Goal: Use online tool/utility: Utilize a website feature to perform a specific function

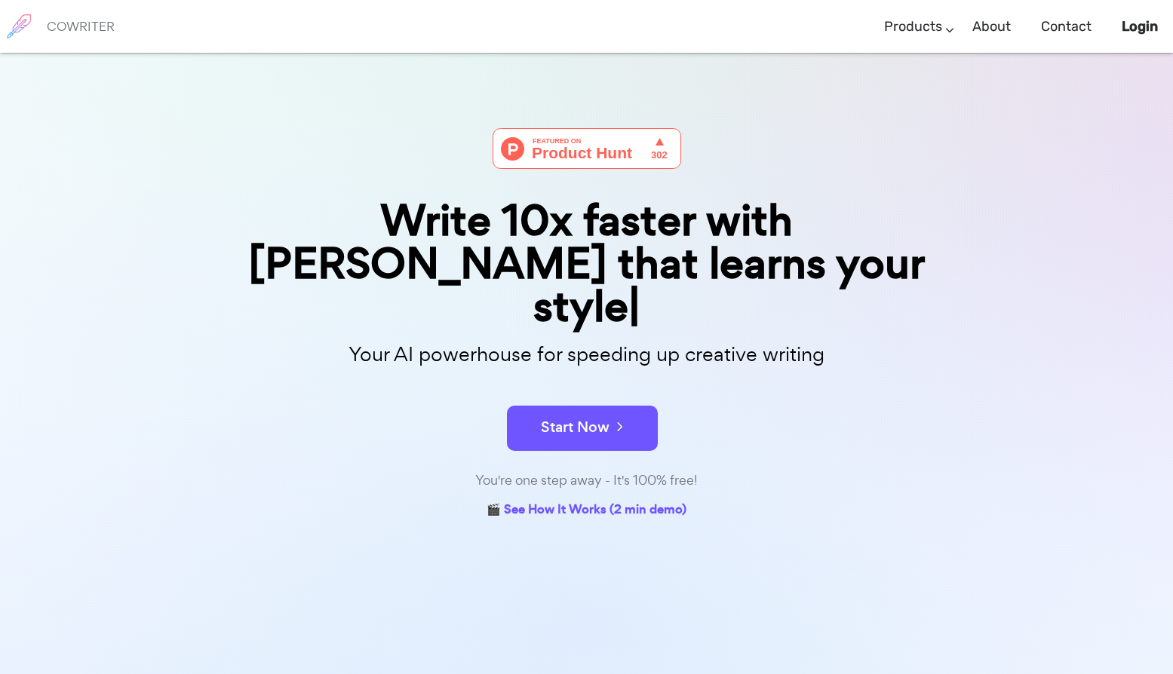
click at [546, 394] on form "Start Now" at bounding box center [587, 420] width 754 height 53
click at [555, 406] on button "Start Now" at bounding box center [582, 428] width 151 height 45
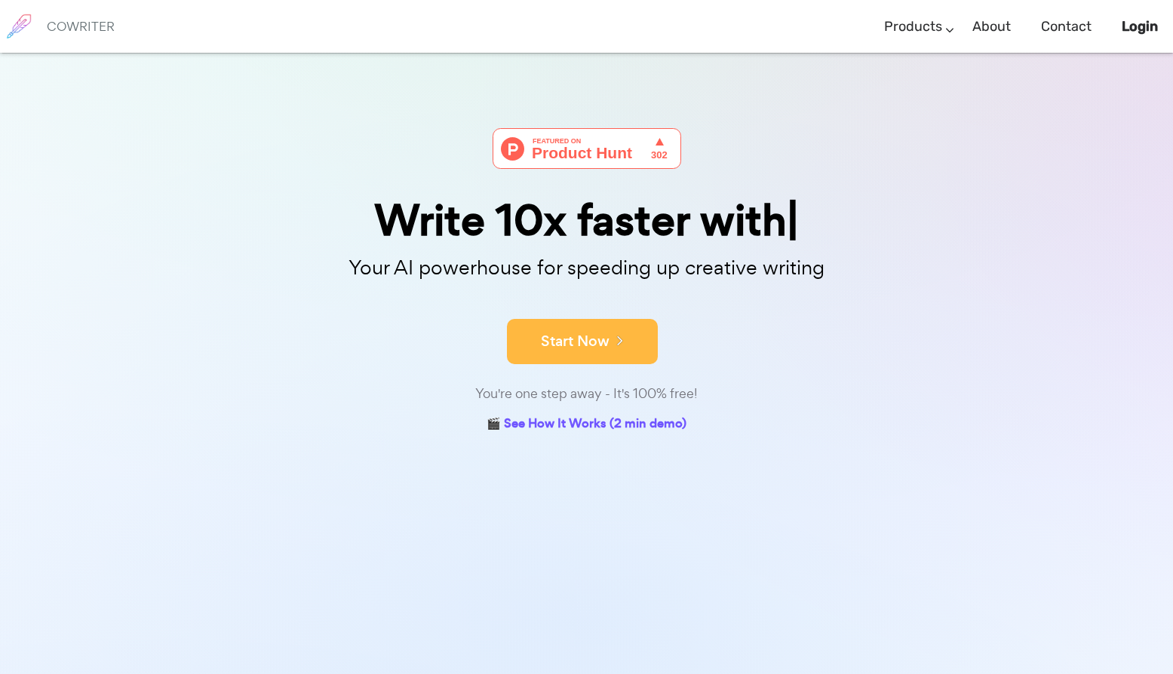
click at [591, 351] on button "Start Now" at bounding box center [582, 341] width 151 height 45
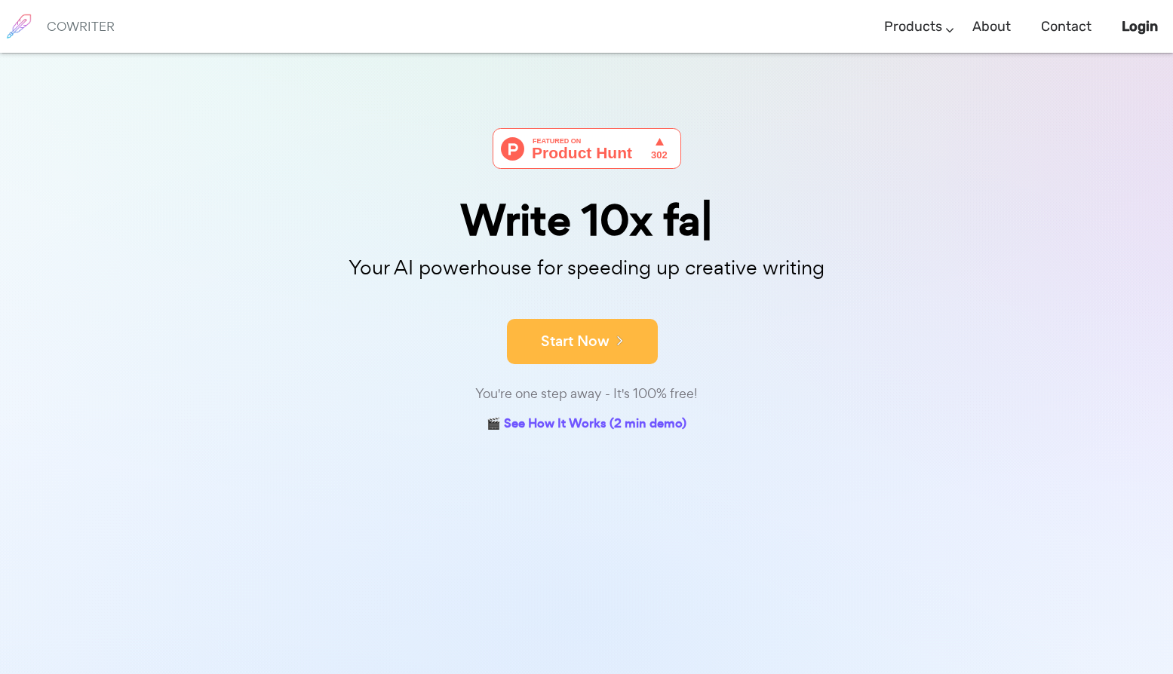
click at [570, 358] on button "Start Now" at bounding box center [582, 341] width 151 height 45
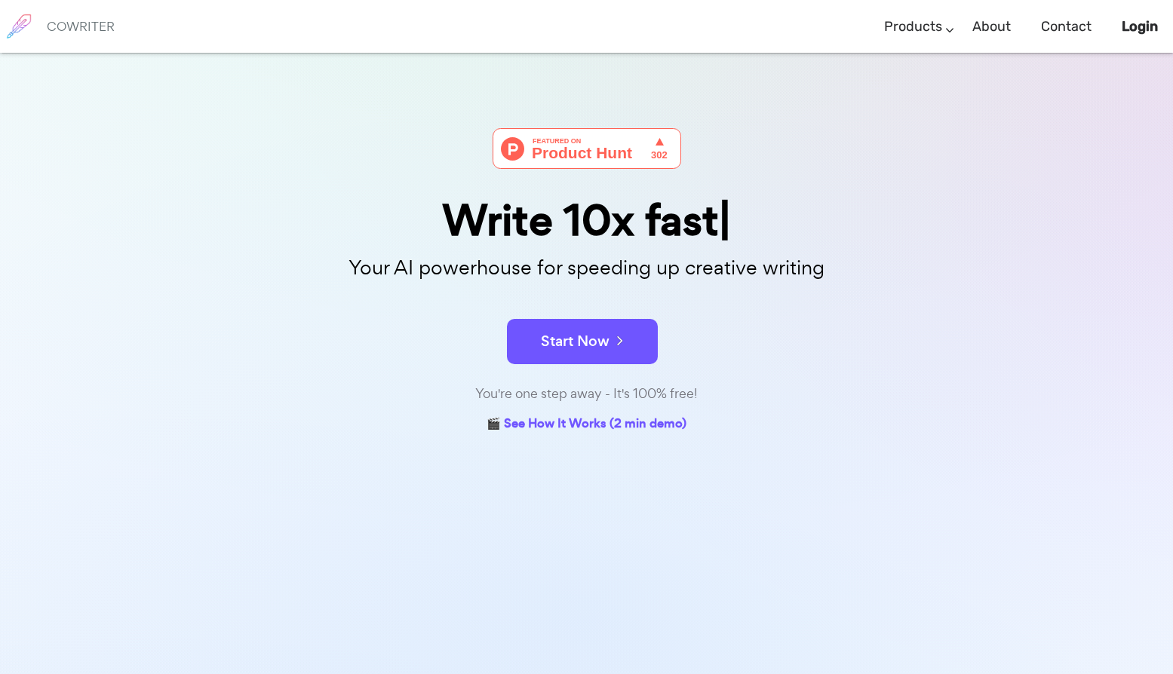
click at [570, 358] on button "Start Now" at bounding box center [582, 341] width 151 height 45
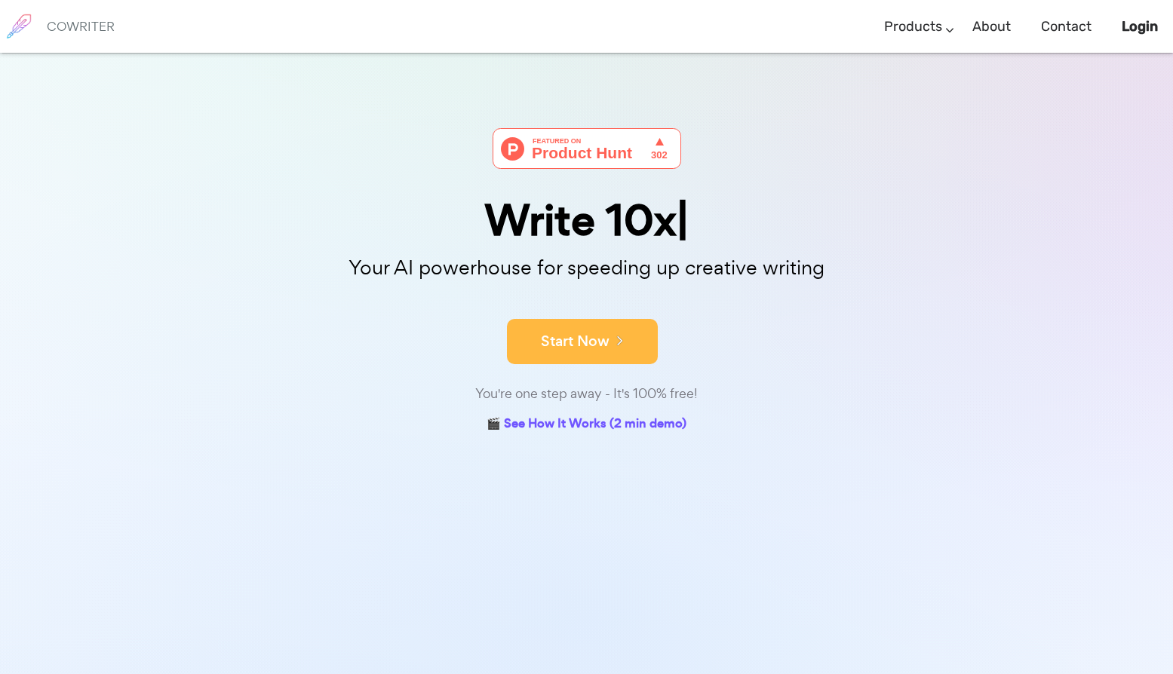
click at [620, 325] on button "Start Now" at bounding box center [582, 341] width 151 height 45
click at [621, 327] on button "Start Now" at bounding box center [582, 341] width 151 height 45
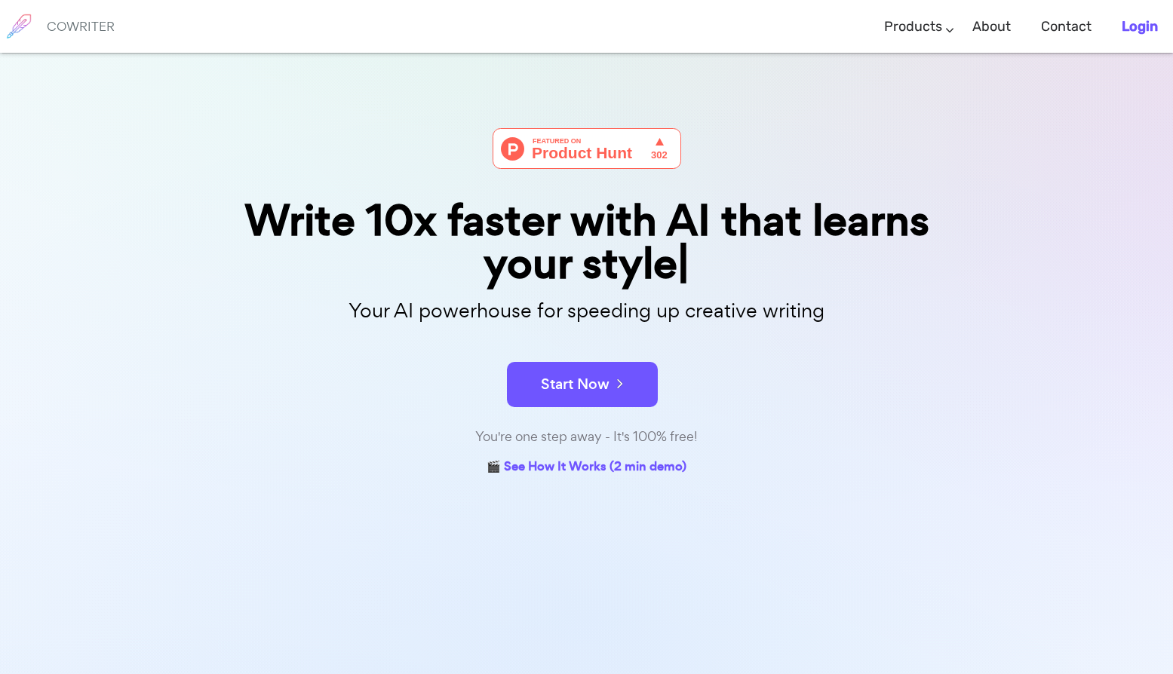
click at [1144, 23] on b "Login" at bounding box center [1140, 26] width 36 height 17
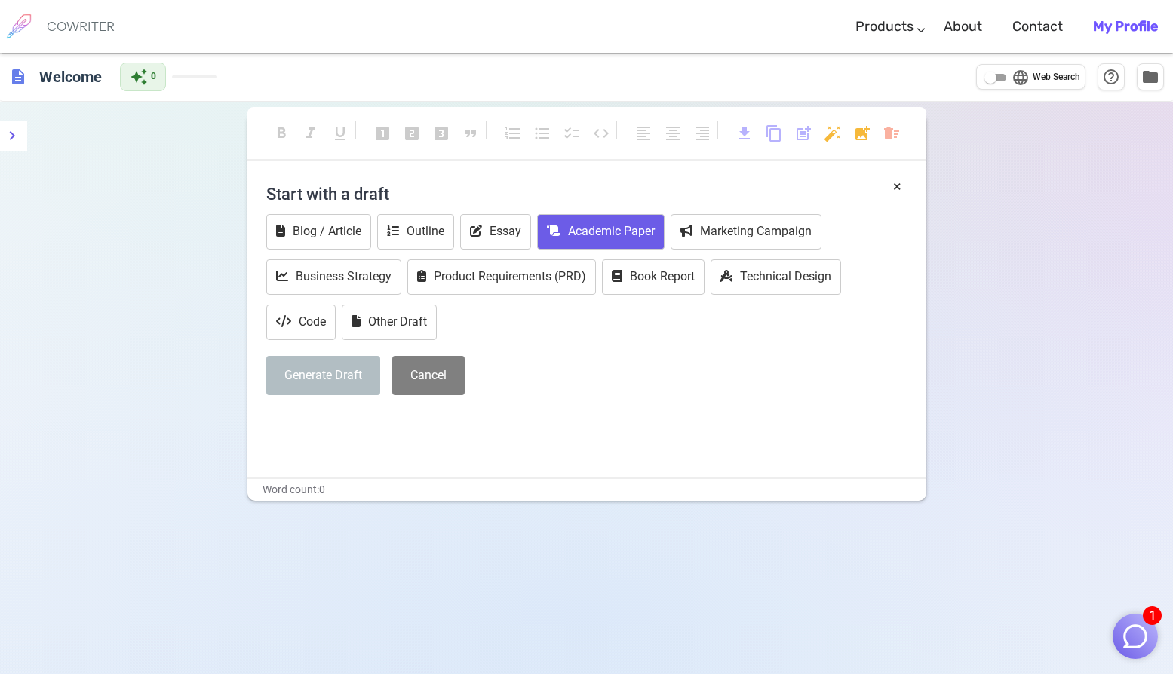
click at [572, 234] on button "Academic Paper" at bounding box center [600, 231] width 127 height 35
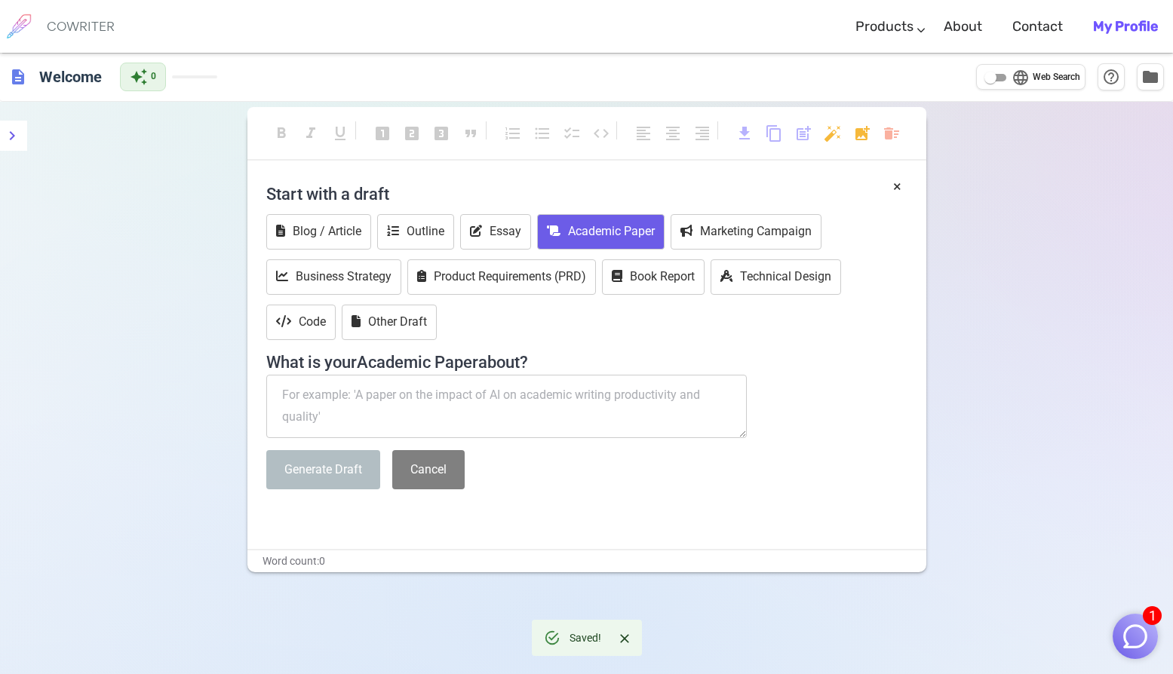
click at [488, 386] on textarea at bounding box center [506, 406] width 481 height 63
click at [487, 403] on textarea at bounding box center [506, 406] width 481 height 63
paste textarea "Write a 300- to 400-word reflection on the "rhetorical situation" of one of the…"
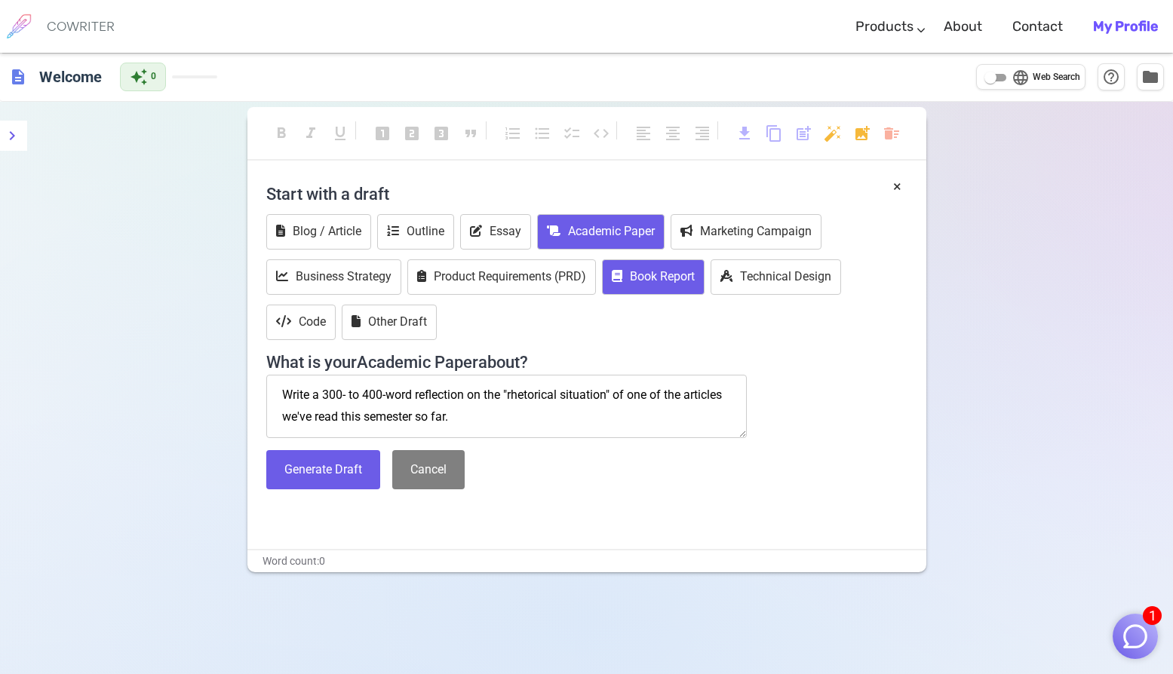
paste textarea "The view from Mrs. Thomson, by David foster Wallace"
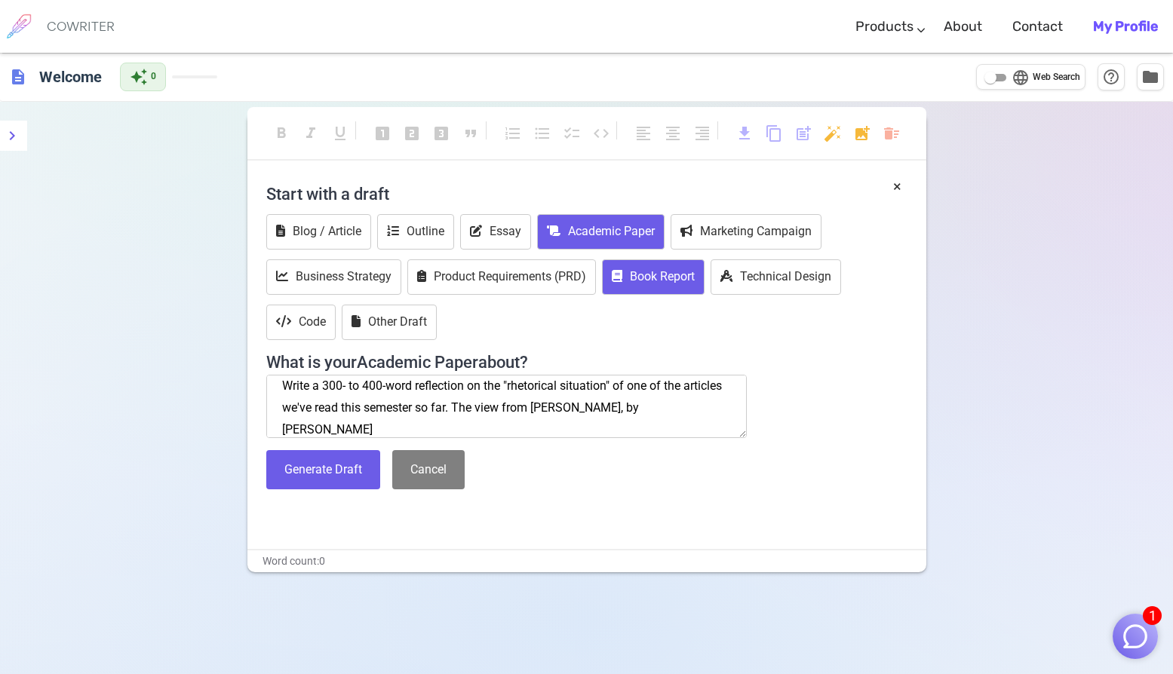
scroll to position [30, 0]
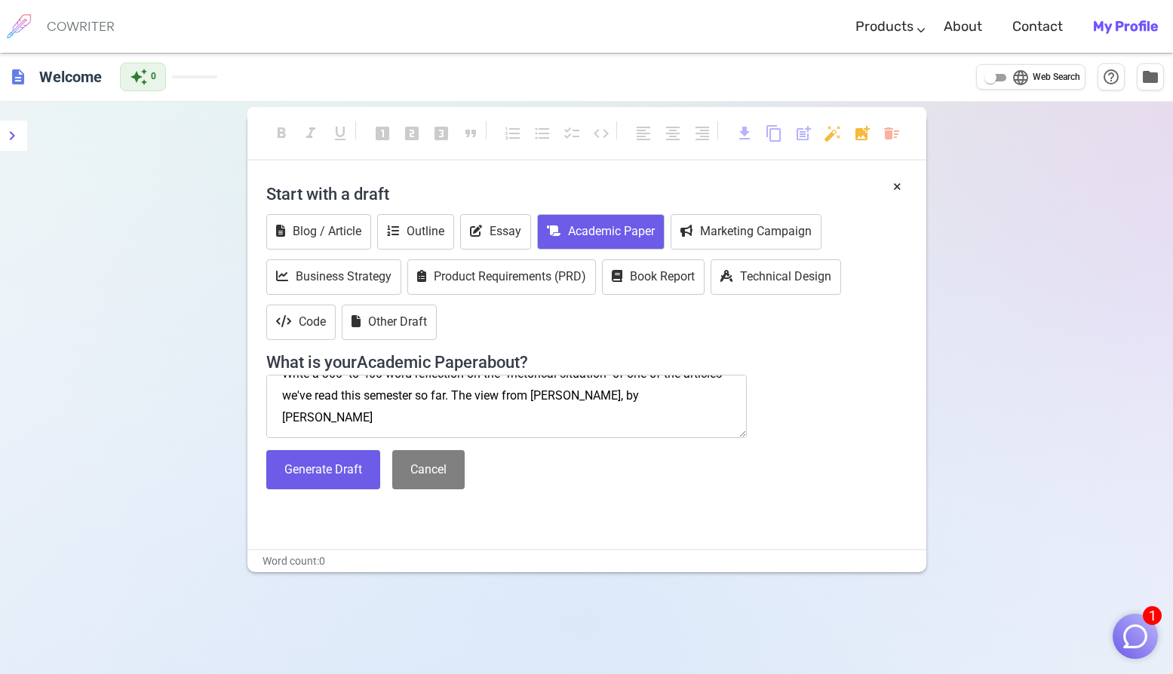
type textarea "Write a 300- to 400-word reflection on the "rhetorical situation" of one of the…"
click at [324, 448] on div "Start with a draft Blog / Article Outline Essay Academic Paper Marketing Campai…" at bounding box center [586, 338] width 641 height 325
click at [327, 459] on button "Generate Draft" at bounding box center [323, 470] width 114 height 40
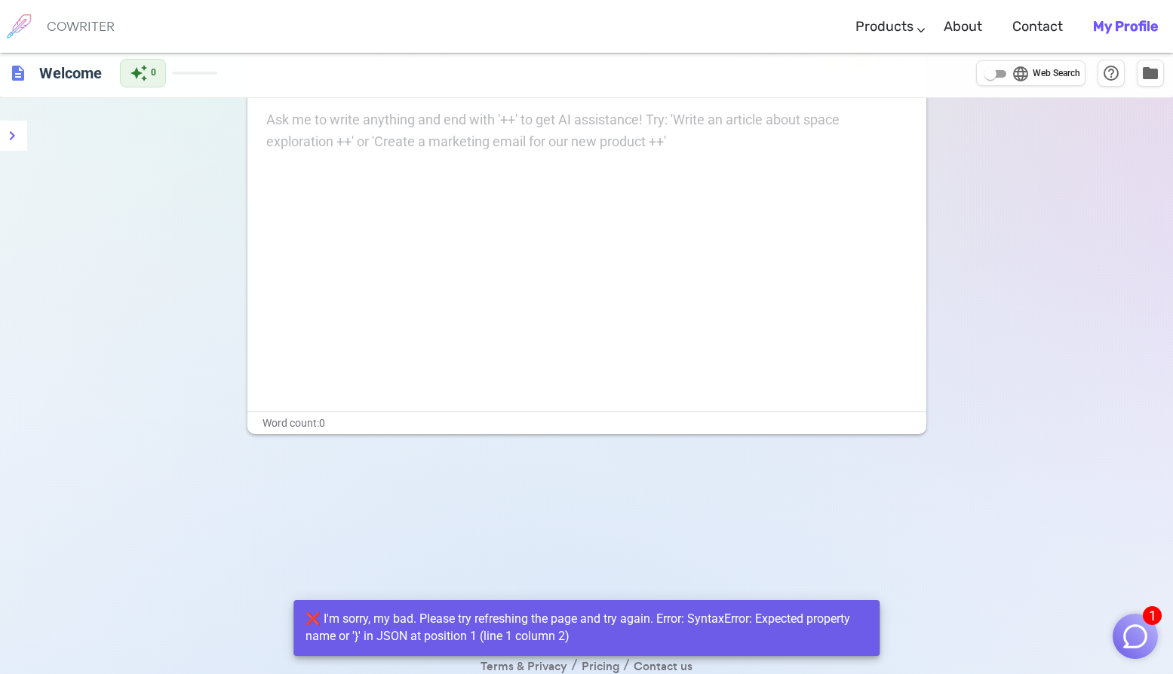
scroll to position [102, 0]
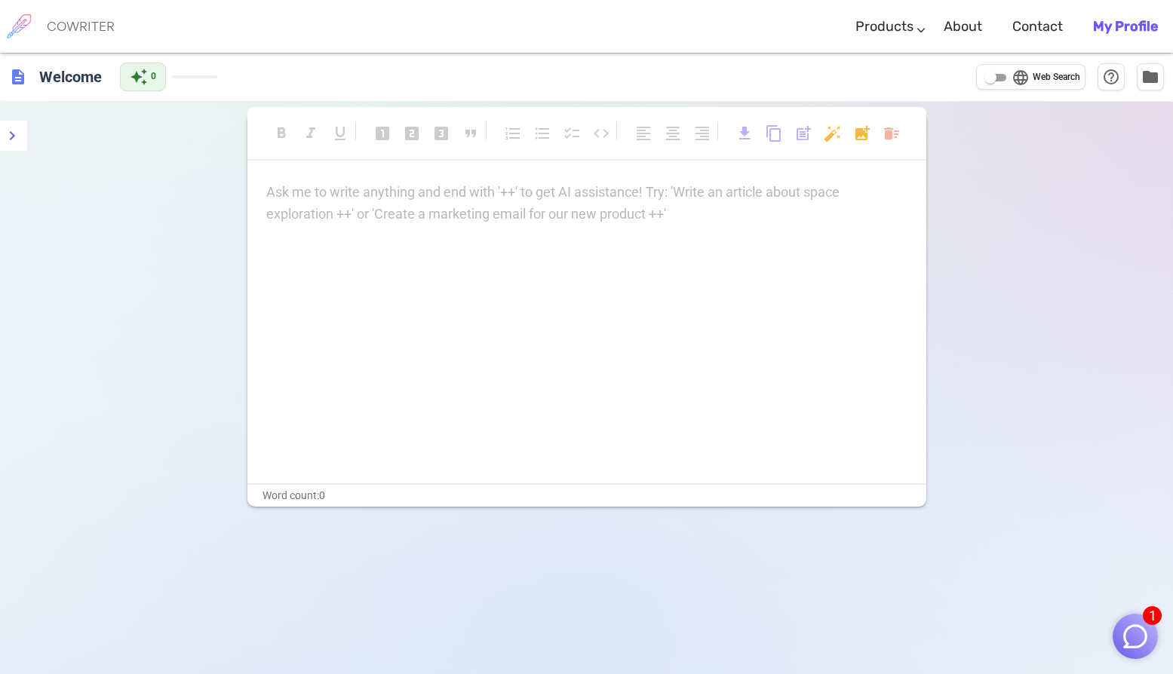
click at [361, 212] on div "Ask me to write anything and end with '++' to get AI assistance! Try: 'Write an…" at bounding box center [586, 204] width 641 height 44
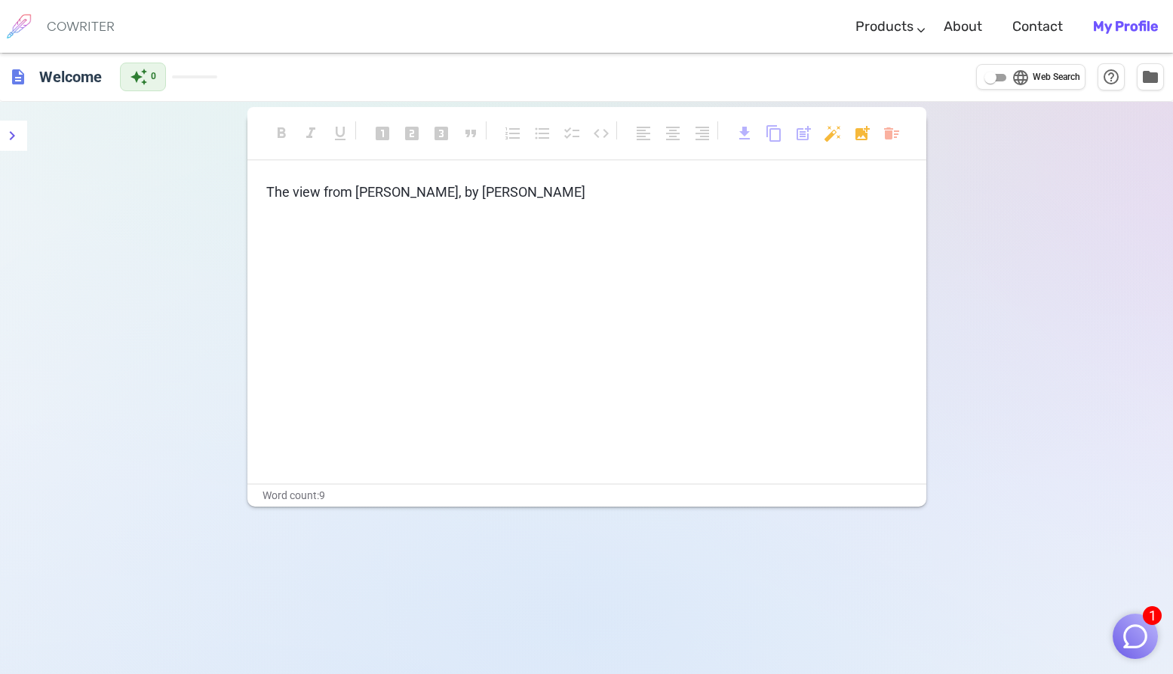
click at [269, 190] on span "The view from [PERSON_NAME], by [PERSON_NAME]" at bounding box center [425, 192] width 319 height 16
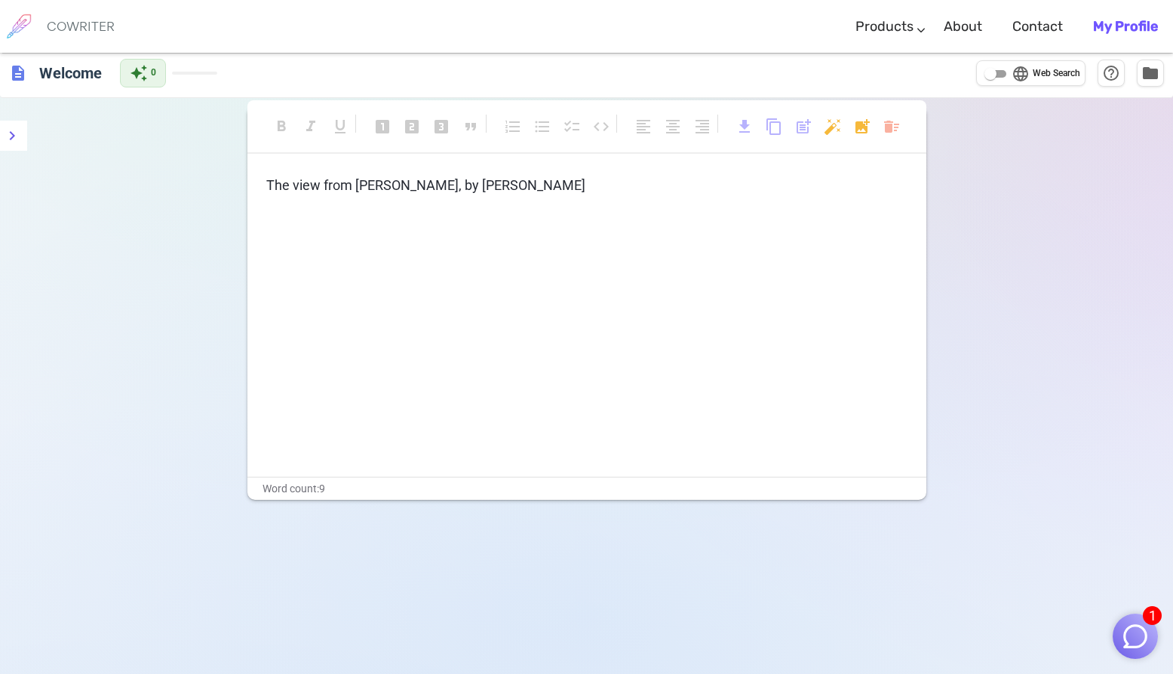
click at [683, 155] on div "format_bold format_italic format_underlined looks_one looks_two looks_3 format_…" at bounding box center [586, 134] width 679 height 69
click at [671, 192] on p "The view from [PERSON_NAME], by [PERSON_NAME]" at bounding box center [586, 186] width 641 height 22
click at [562, 314] on div "The view from Mrs. Thomson, by David foster Wallace" at bounding box center [586, 326] width 679 height 302
click at [532, 170] on div "format_bold format_italic format_underlined looks_one looks_two looks_3 format_…" at bounding box center [586, 303] width 679 height 394
click at [532, 187] on span "The view from Mrs. Thomson, by David foster Wallace" at bounding box center [425, 185] width 319 height 16
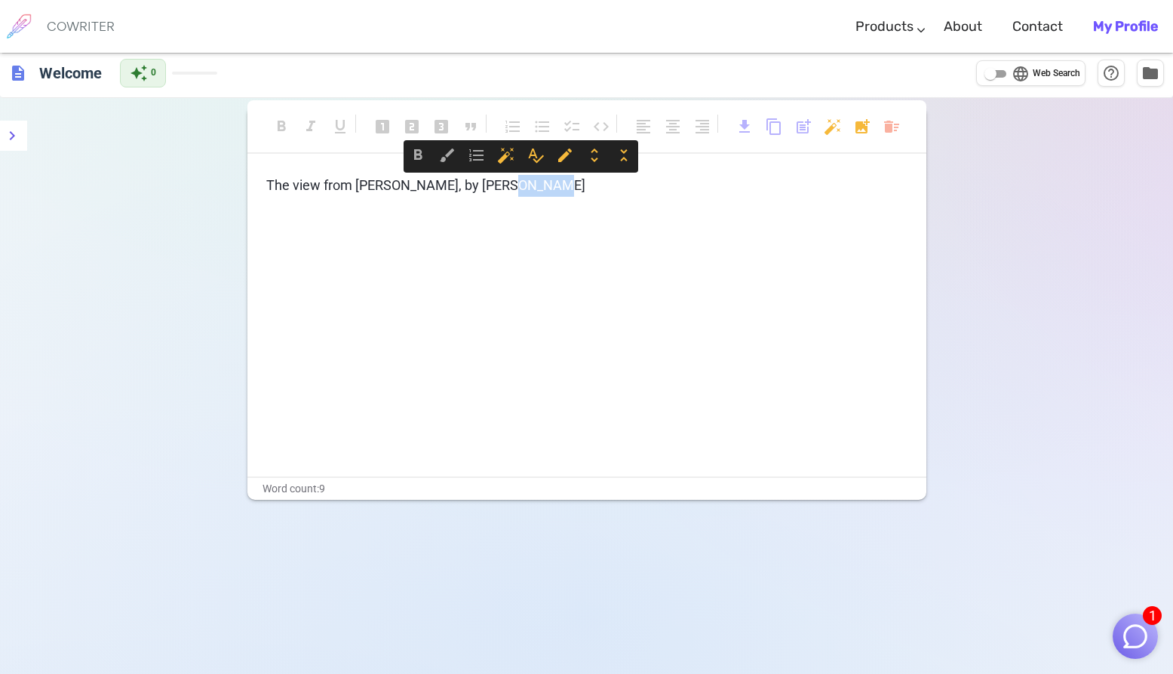
click at [532, 187] on span "The view from Mrs. Thomson, by David foster Wallace" at bounding box center [425, 185] width 319 height 16
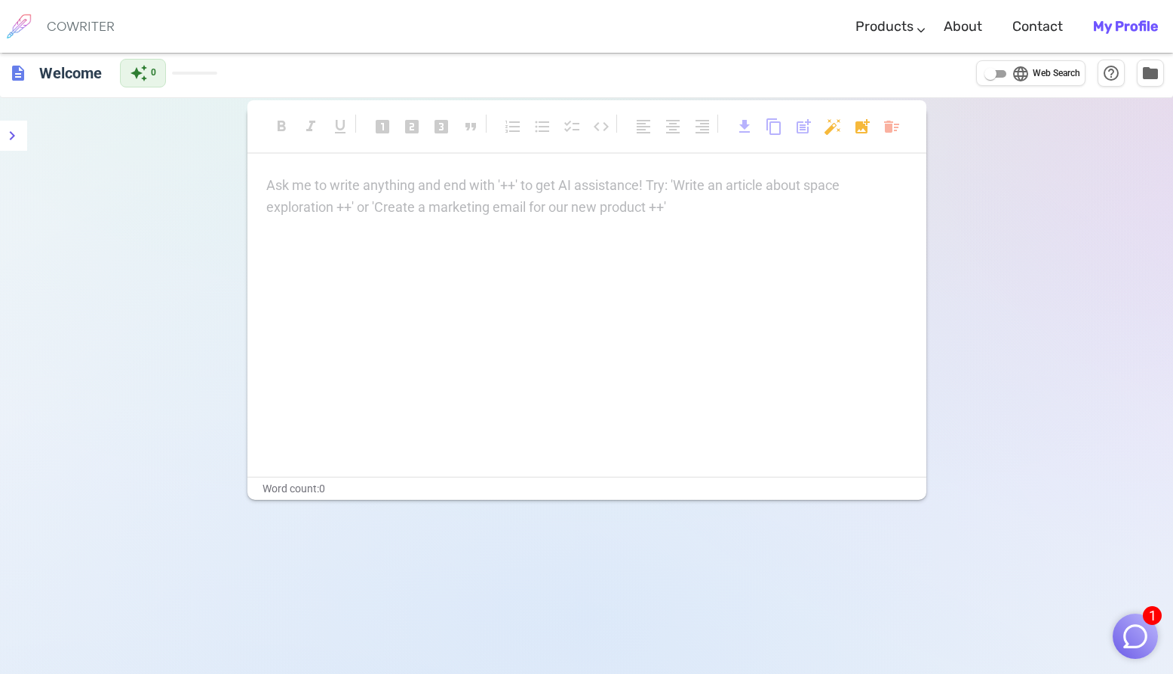
scroll to position [0, 0]
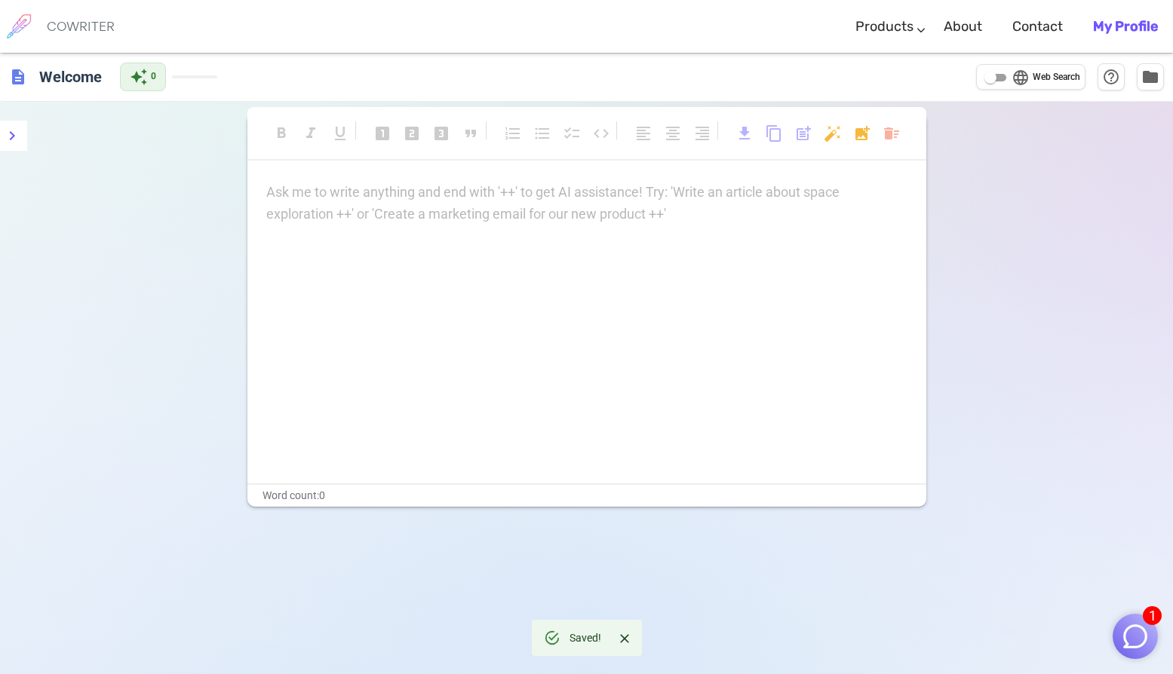
click at [520, 204] on div "Ask me to write anything and end with '++' to get AI assistance! Try: 'Write an…" at bounding box center [586, 204] width 641 height 44
click at [778, 133] on span "content_copy" at bounding box center [774, 133] width 18 height 18
click at [366, 226] on div "Ask me to write anything and end with '++' to get AI assistance! Try: 'Write an…" at bounding box center [586, 333] width 679 height 302
click at [480, 171] on div "format_bold format_italic format_underlined looks_one looks_two looks_3 format_…" at bounding box center [586, 141] width 679 height 69
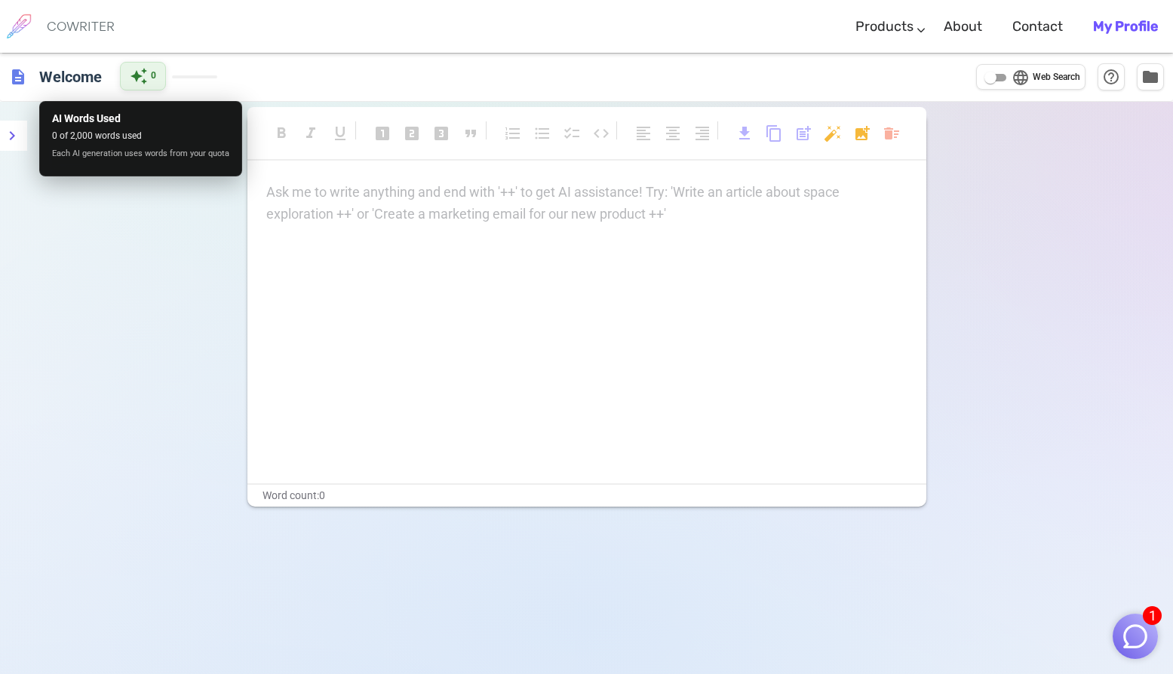
click at [137, 69] on span "auto_awesome" at bounding box center [139, 76] width 18 height 18
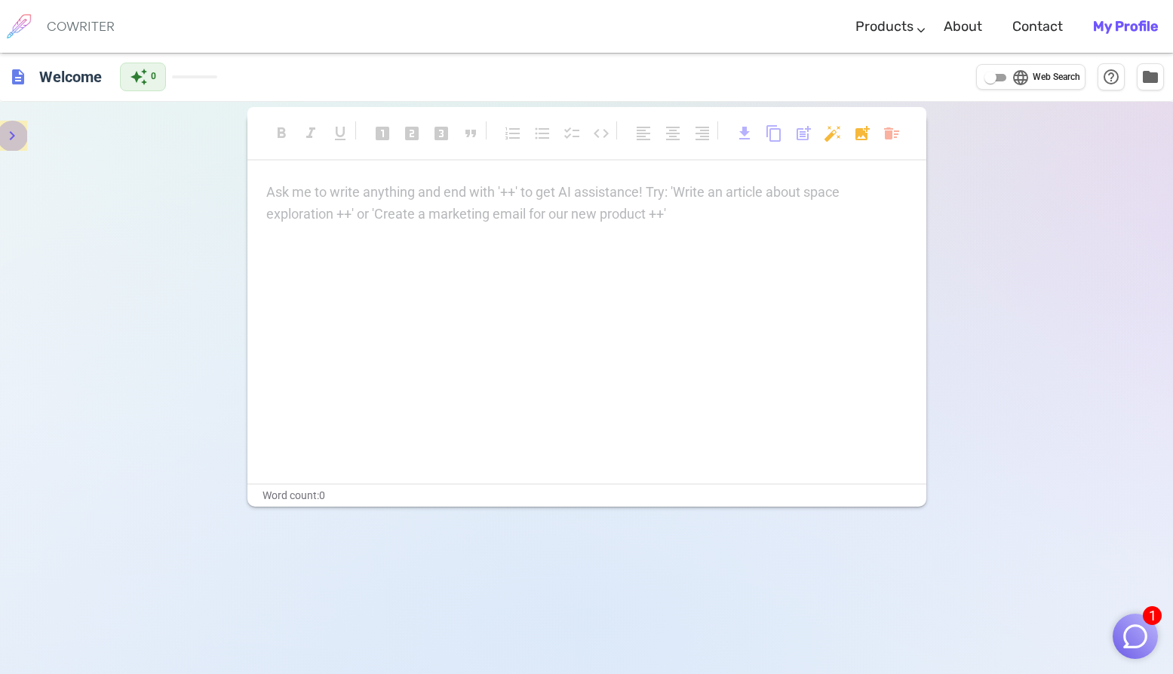
click at [17, 129] on icon "menu" at bounding box center [12, 136] width 18 height 18
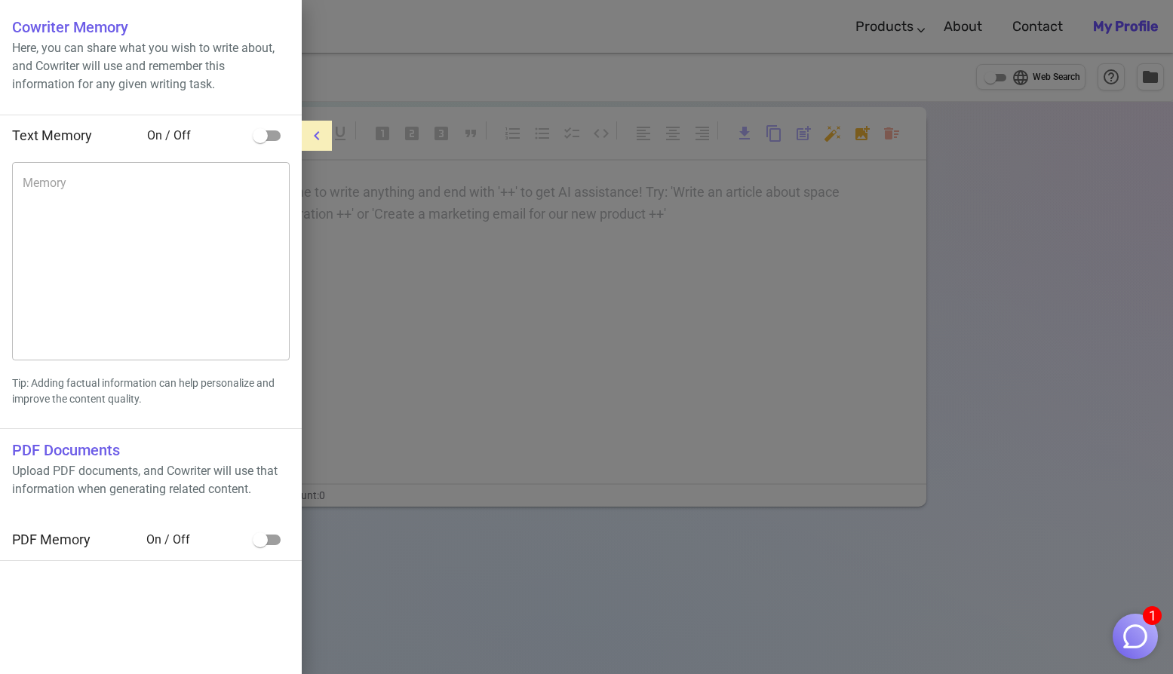
click at [511, 287] on div at bounding box center [586, 337] width 1173 height 674
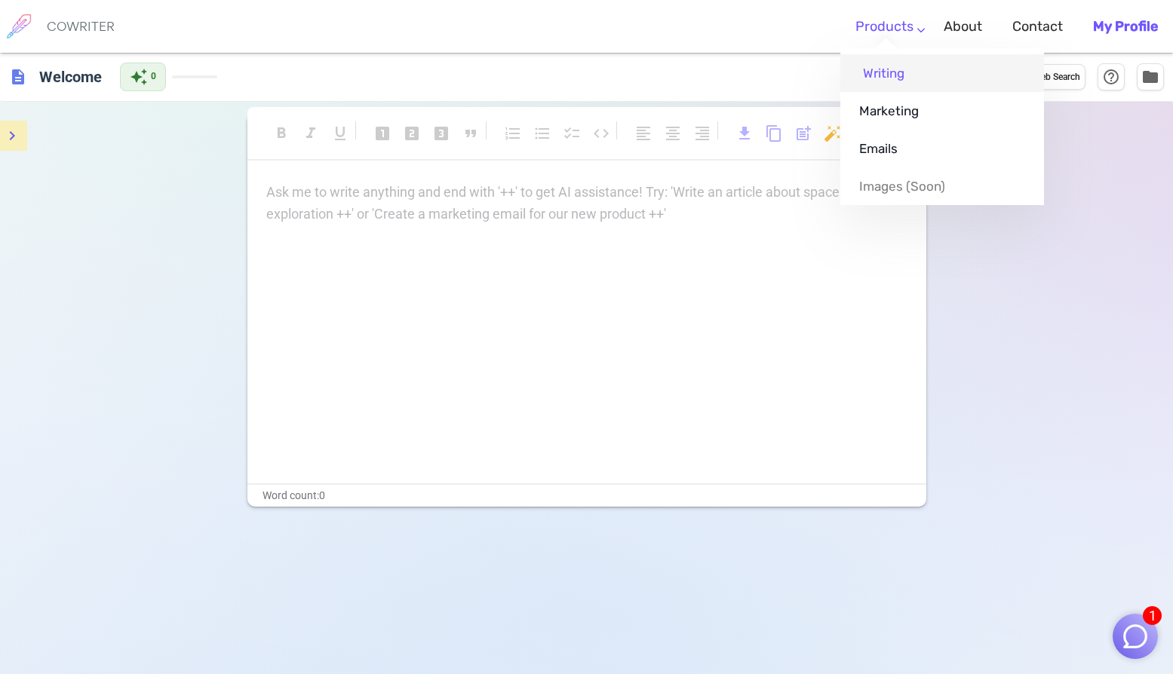
click at [879, 79] on link "Writing" at bounding box center [942, 73] width 204 height 38
click at [884, 72] on link "Writing" at bounding box center [942, 73] width 204 height 38
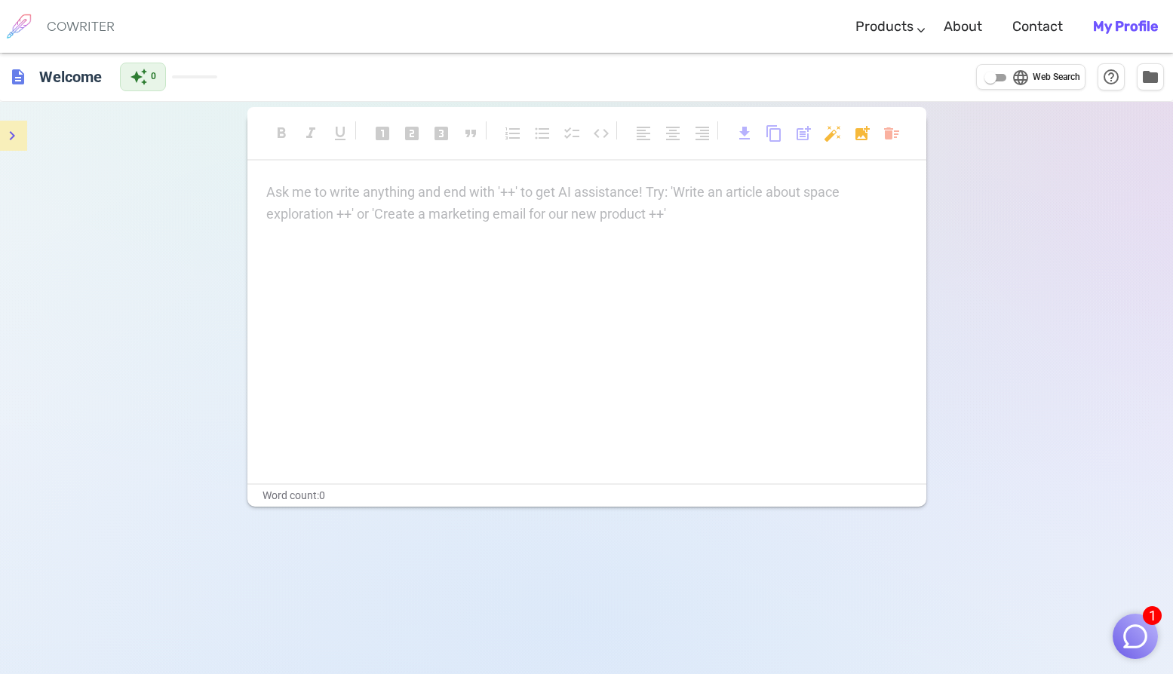
click at [818, 223] on div "Ask me to write anything and end with '++' to get AI assistance! Try: 'Write an…" at bounding box center [586, 204] width 641 height 44
click at [364, 218] on div "Ask me to write anything and end with '++' to get AI assistance! Try: 'Write an…" at bounding box center [586, 204] width 641 height 44
